Goal: Task Accomplishment & Management: Use online tool/utility

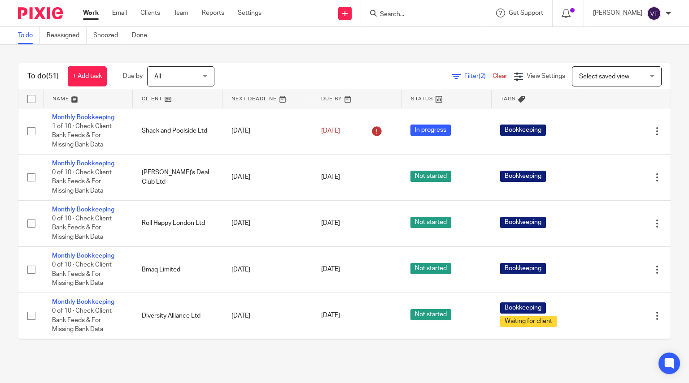
click at [403, 17] on input "Search" at bounding box center [419, 15] width 81 height 8
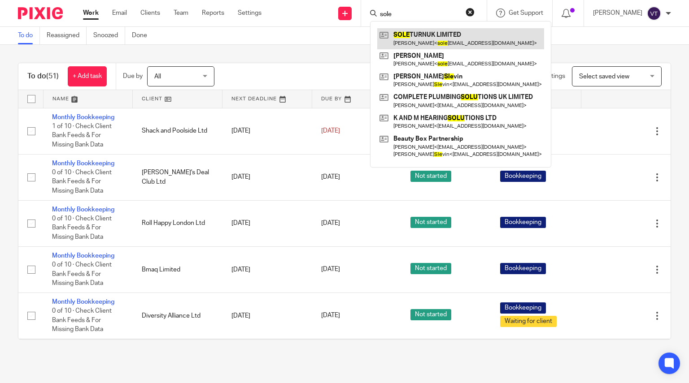
type input "sole"
click at [438, 46] on link at bounding box center [460, 38] width 167 height 21
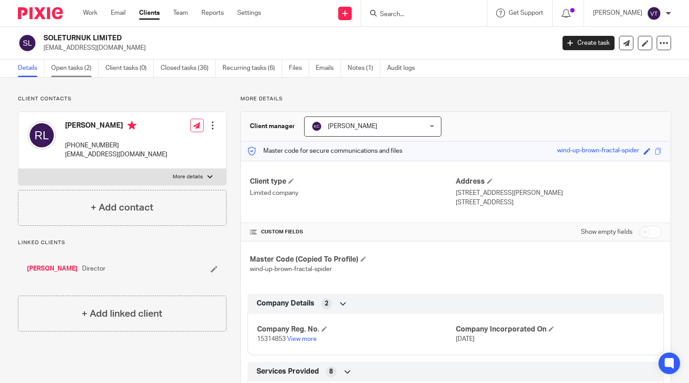
click at [82, 69] on link "Open tasks (2)" at bounding box center [75, 68] width 48 height 17
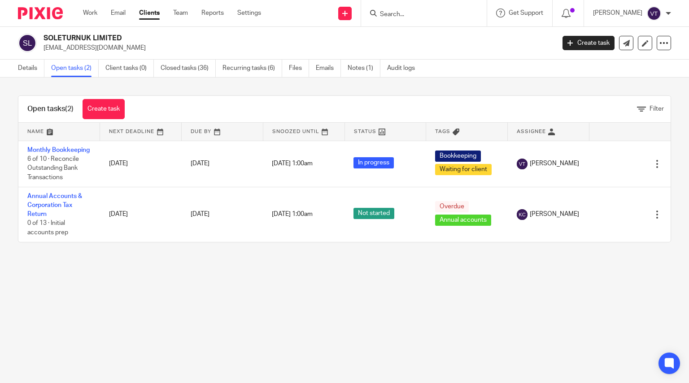
click at [400, 13] on input "Search" at bounding box center [419, 15] width 81 height 8
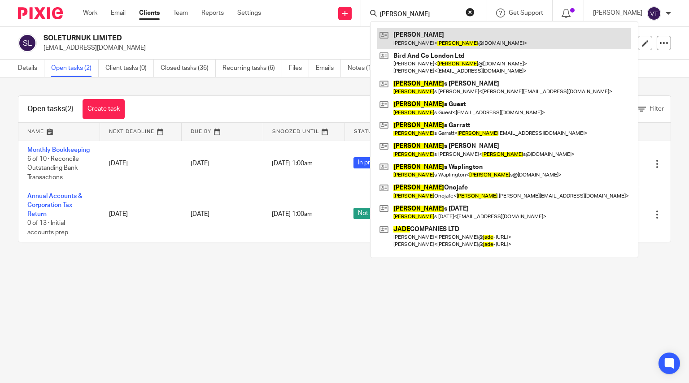
type input "jake"
click at [460, 38] on link at bounding box center [504, 38] width 254 height 21
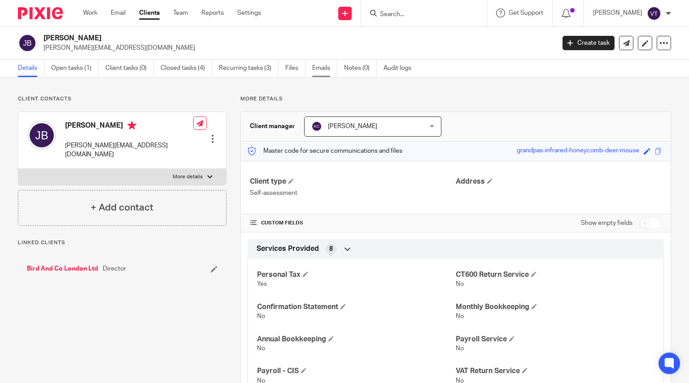
click at [328, 71] on link "Emails" at bounding box center [324, 68] width 25 height 17
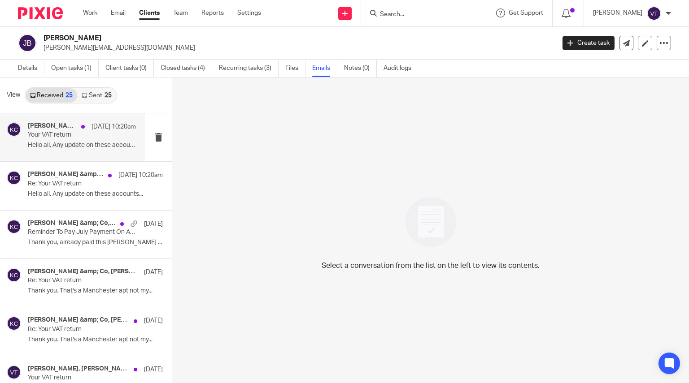
click at [75, 139] on p "Your VAT return" at bounding box center [71, 135] width 87 height 8
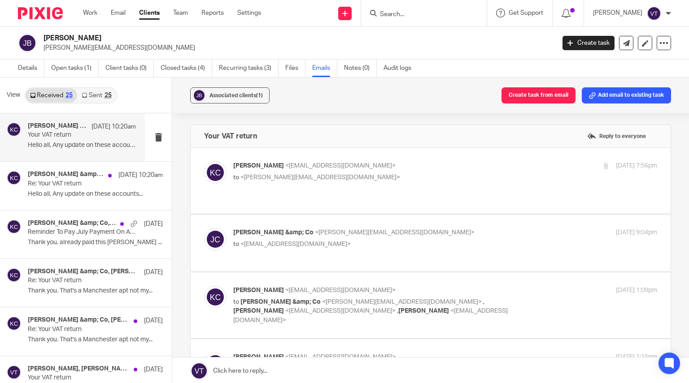
click at [455, 178] on p "to <jake@birdandcoagency.com>" at bounding box center [374, 177] width 282 height 9
checkbox input "true"
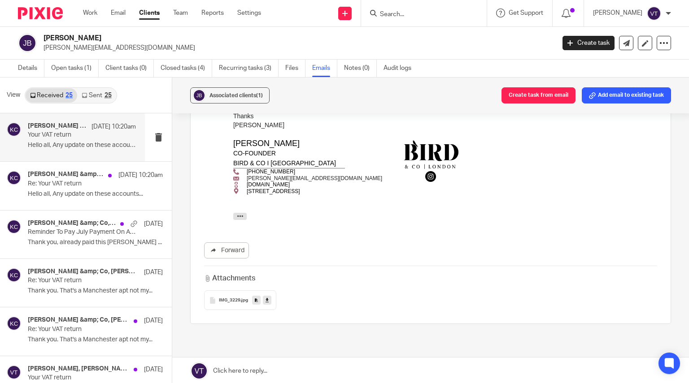
scroll to position [1563, 0]
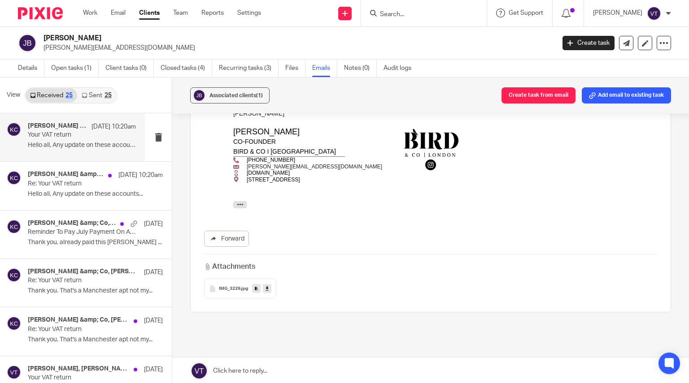
click at [406, 15] on input "Search" at bounding box center [419, 15] width 81 height 8
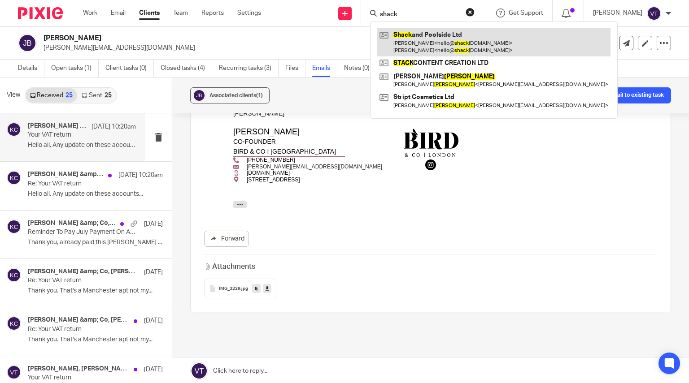
type input "shack"
click at [429, 45] on link at bounding box center [493, 42] width 233 height 28
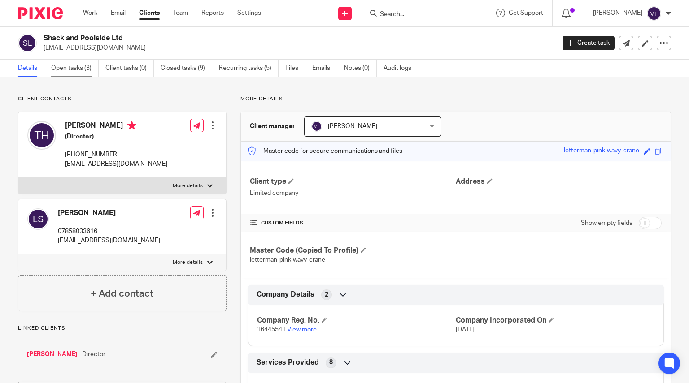
click at [73, 69] on link "Open tasks (3)" at bounding box center [75, 68] width 48 height 17
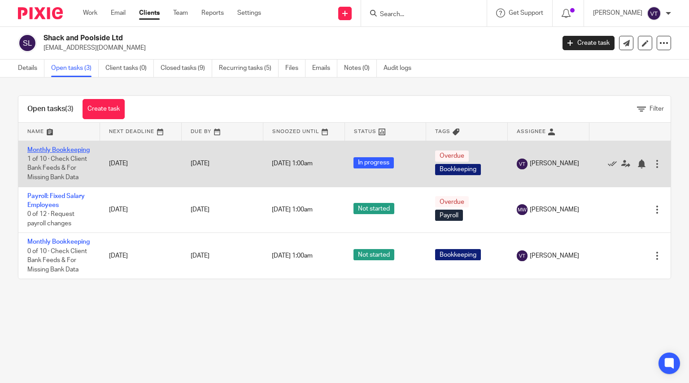
click at [47, 153] on link "Monthly Bookkeeping" at bounding box center [58, 150] width 62 height 6
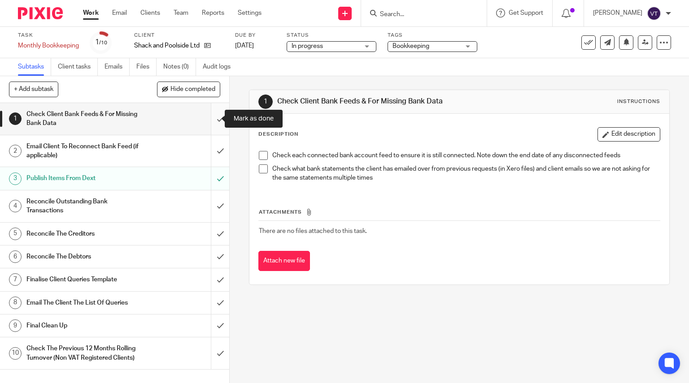
click at [211, 117] on input "submit" at bounding box center [114, 119] width 229 height 32
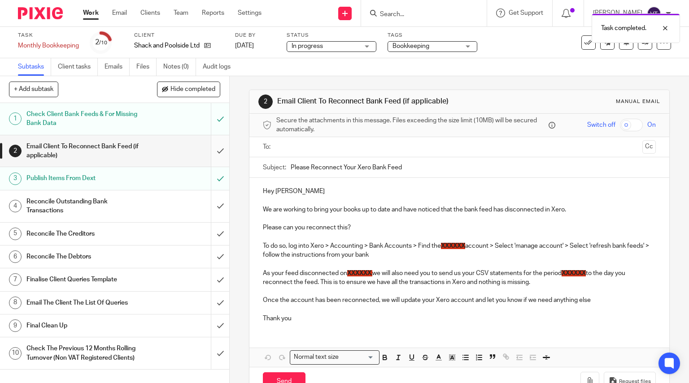
click at [211, 152] on input "submit" at bounding box center [114, 151] width 229 height 32
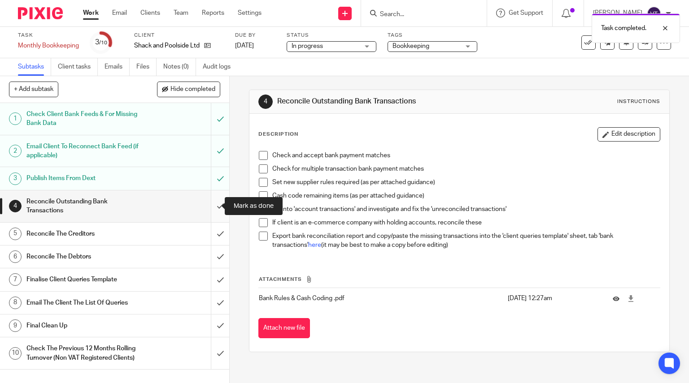
click at [213, 205] on input "submit" at bounding box center [114, 207] width 229 height 32
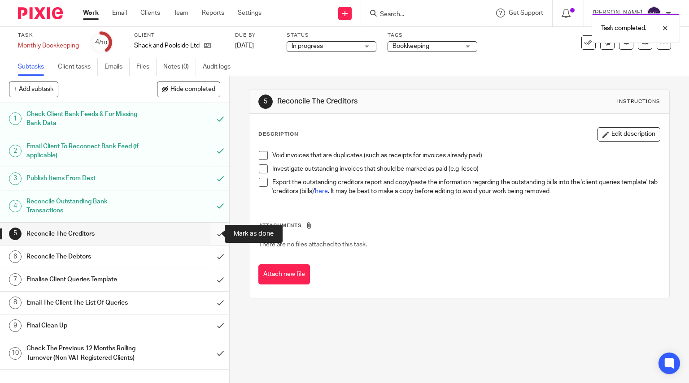
click at [209, 236] on input "submit" at bounding box center [114, 234] width 229 height 22
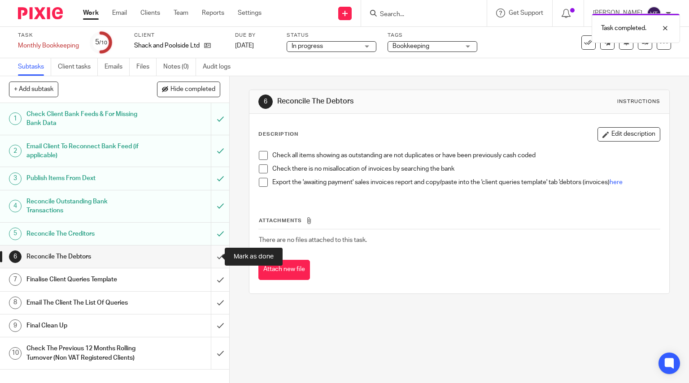
click at [210, 259] on input "submit" at bounding box center [114, 257] width 229 height 22
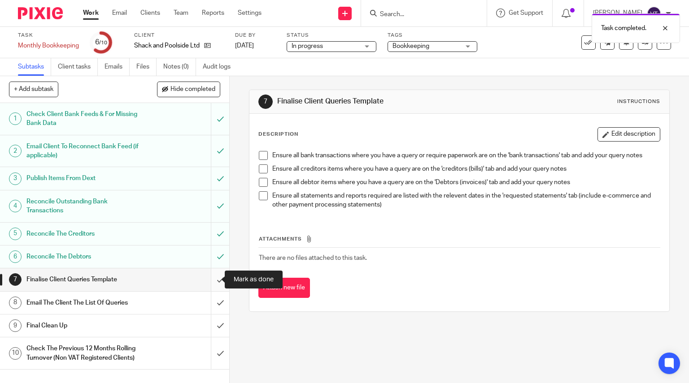
click at [211, 282] on input "submit" at bounding box center [114, 280] width 229 height 22
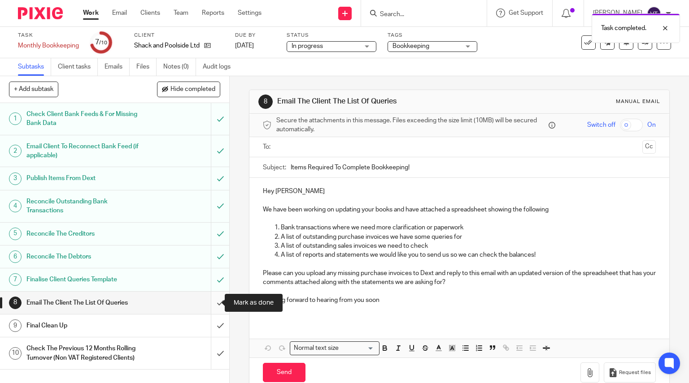
click at [212, 304] on input "submit" at bounding box center [114, 303] width 229 height 22
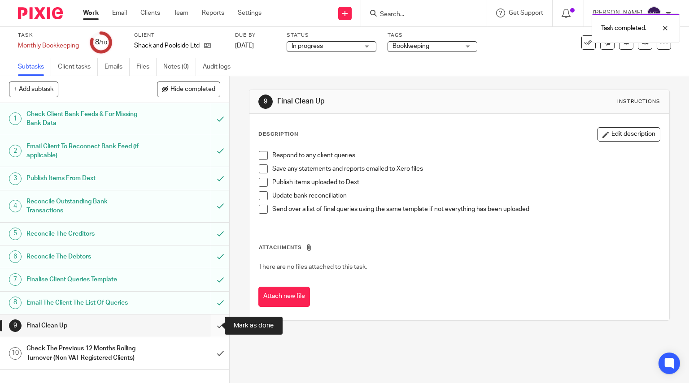
click at [211, 328] on input "submit" at bounding box center [114, 326] width 229 height 22
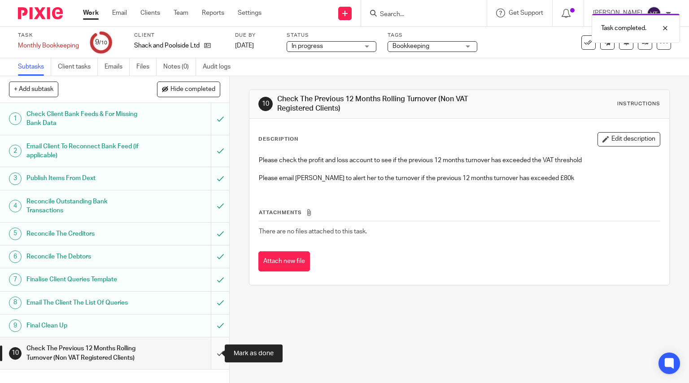
click at [211, 354] on input "submit" at bounding box center [114, 354] width 229 height 32
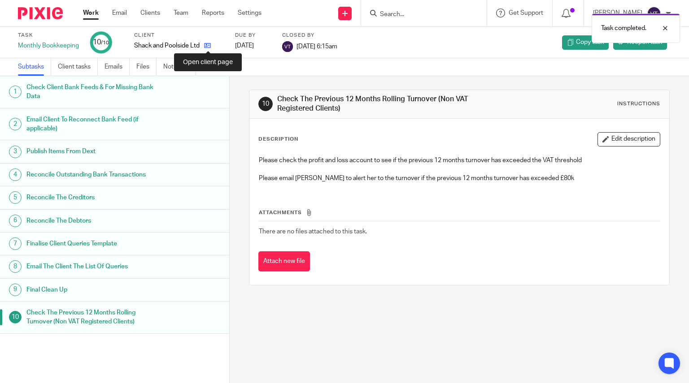
click at [207, 46] on icon at bounding box center [207, 45] width 7 height 7
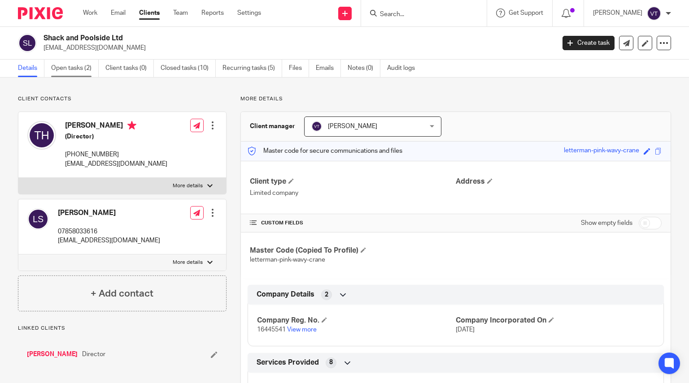
click at [87, 66] on link "Open tasks (2)" at bounding box center [75, 68] width 48 height 17
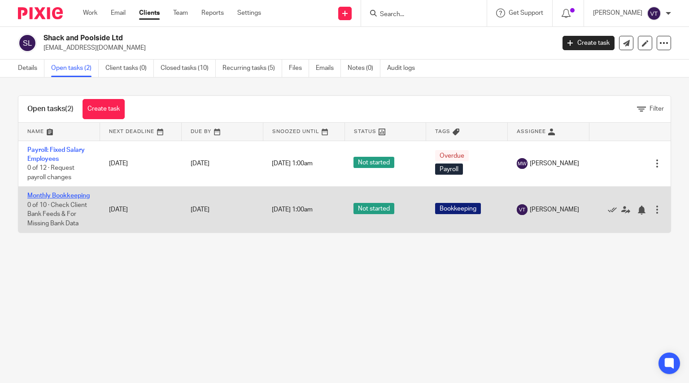
click at [49, 197] on link "Monthly Bookkeeping" at bounding box center [58, 196] width 62 height 6
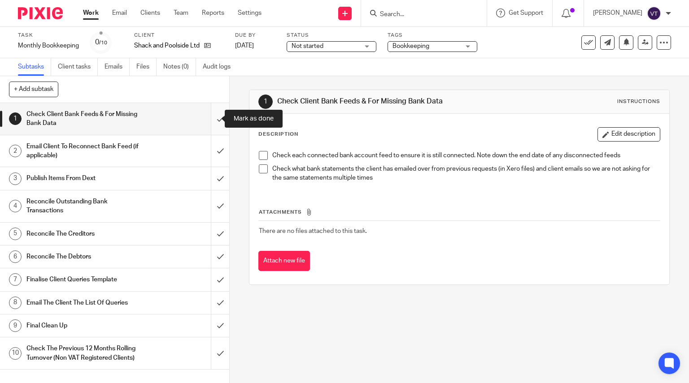
click at [206, 114] on input "submit" at bounding box center [114, 119] width 229 height 32
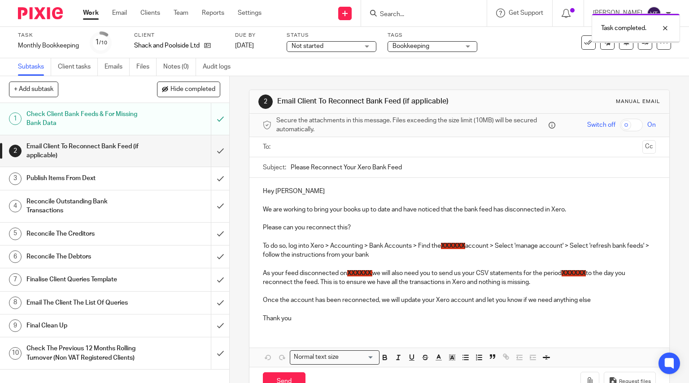
click at [212, 150] on input "submit" at bounding box center [114, 151] width 229 height 32
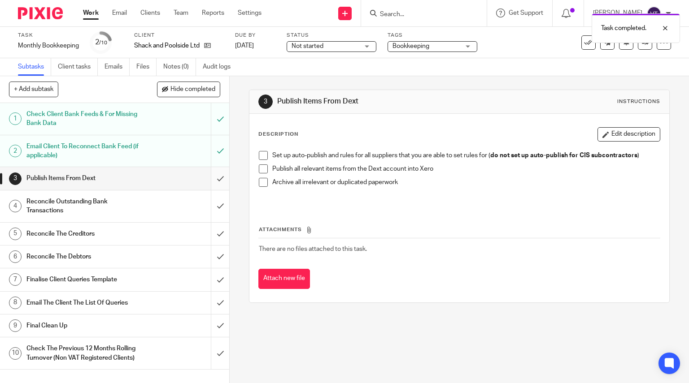
click at [211, 179] on input "submit" at bounding box center [114, 178] width 229 height 22
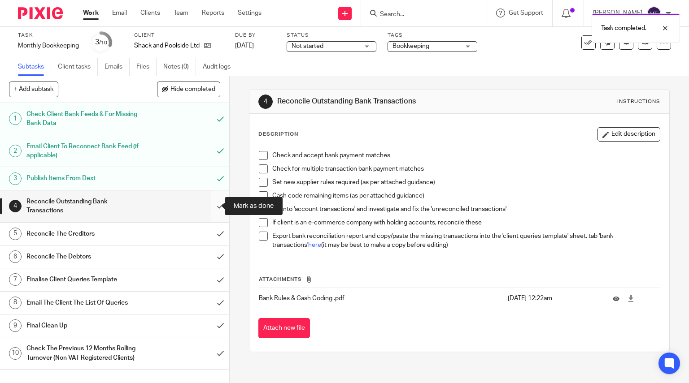
click at [212, 204] on input "submit" at bounding box center [114, 207] width 229 height 32
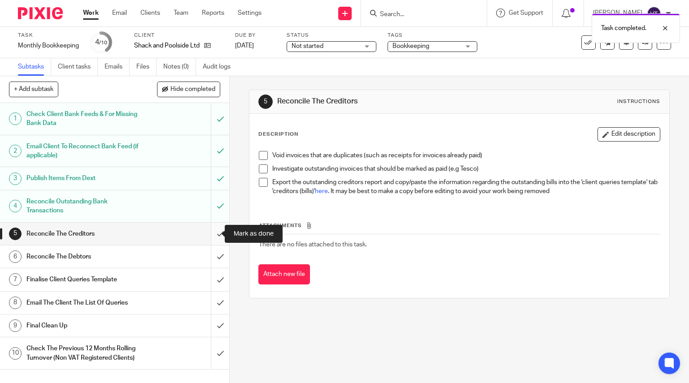
click at [211, 236] on input "submit" at bounding box center [114, 234] width 229 height 22
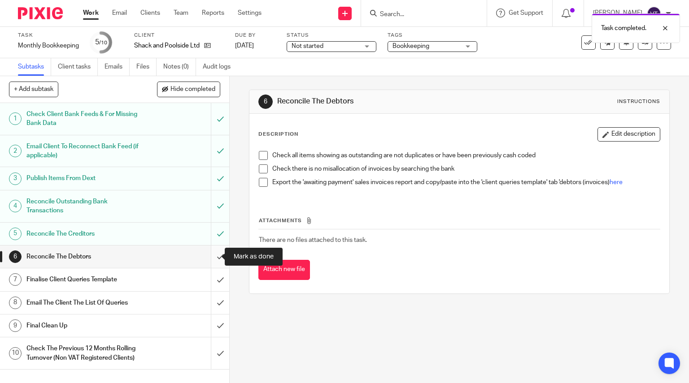
click at [210, 259] on input "submit" at bounding box center [114, 257] width 229 height 22
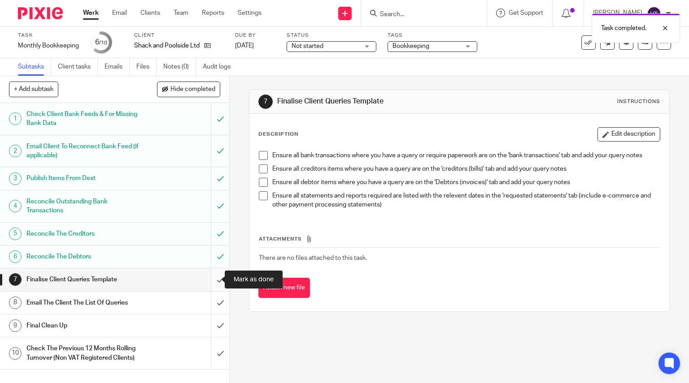
click at [212, 275] on input "submit" at bounding box center [114, 280] width 229 height 22
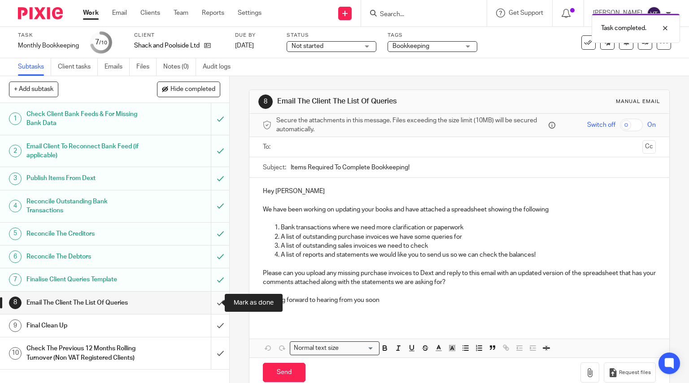
click at [210, 301] on input "submit" at bounding box center [114, 303] width 229 height 22
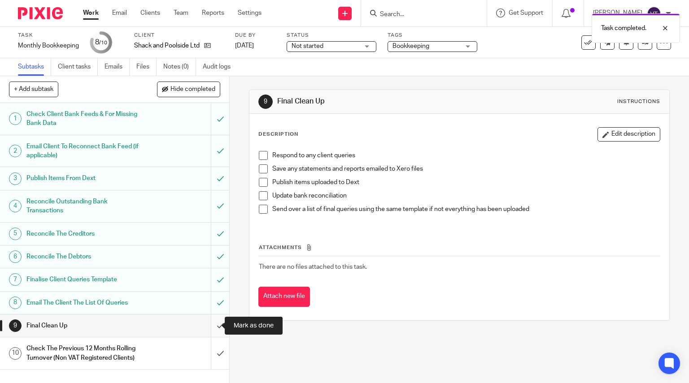
click at [213, 328] on input "submit" at bounding box center [114, 326] width 229 height 22
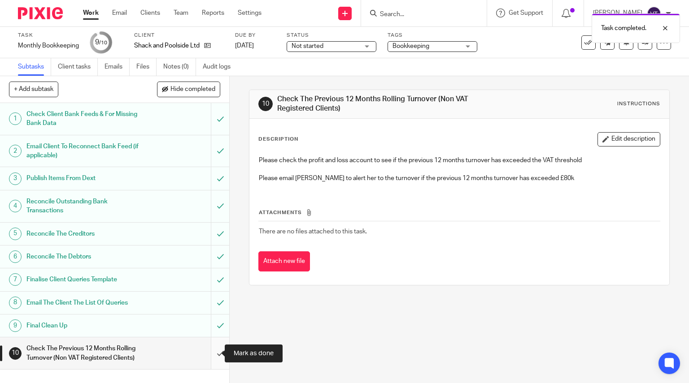
click at [213, 355] on input "submit" at bounding box center [114, 354] width 229 height 32
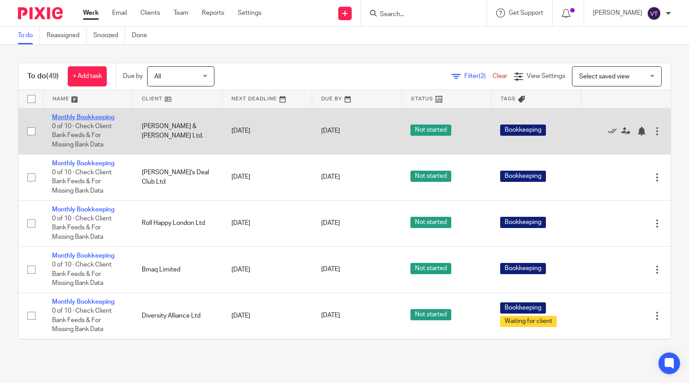
click at [109, 117] on link "Monthly Bookkeeping" at bounding box center [83, 117] width 62 height 6
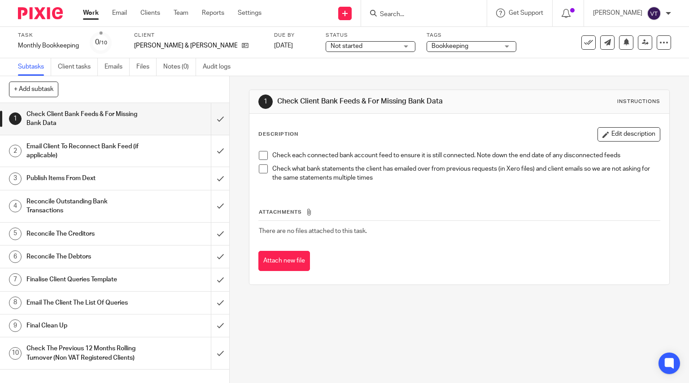
click at [364, 47] on div "Not started Not started" at bounding box center [370, 46] width 90 height 11
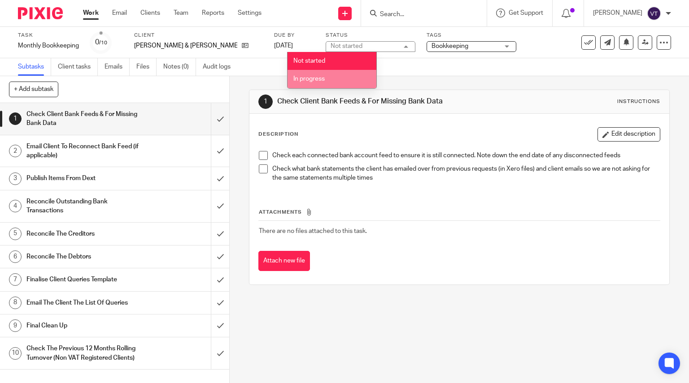
click at [351, 74] on li "In progress" at bounding box center [331, 79] width 89 height 18
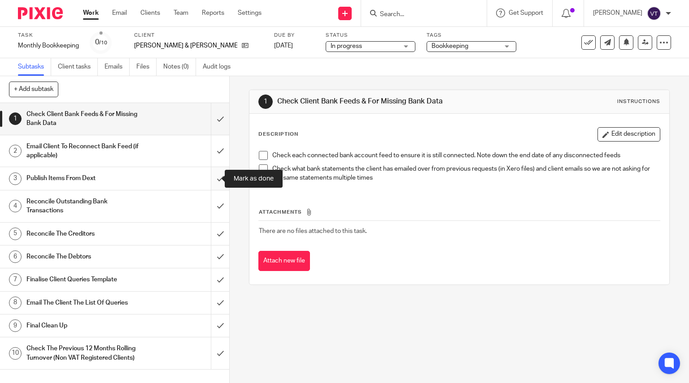
click at [214, 177] on input "submit" at bounding box center [114, 178] width 229 height 22
